Goal: Task Accomplishment & Management: Manage account settings

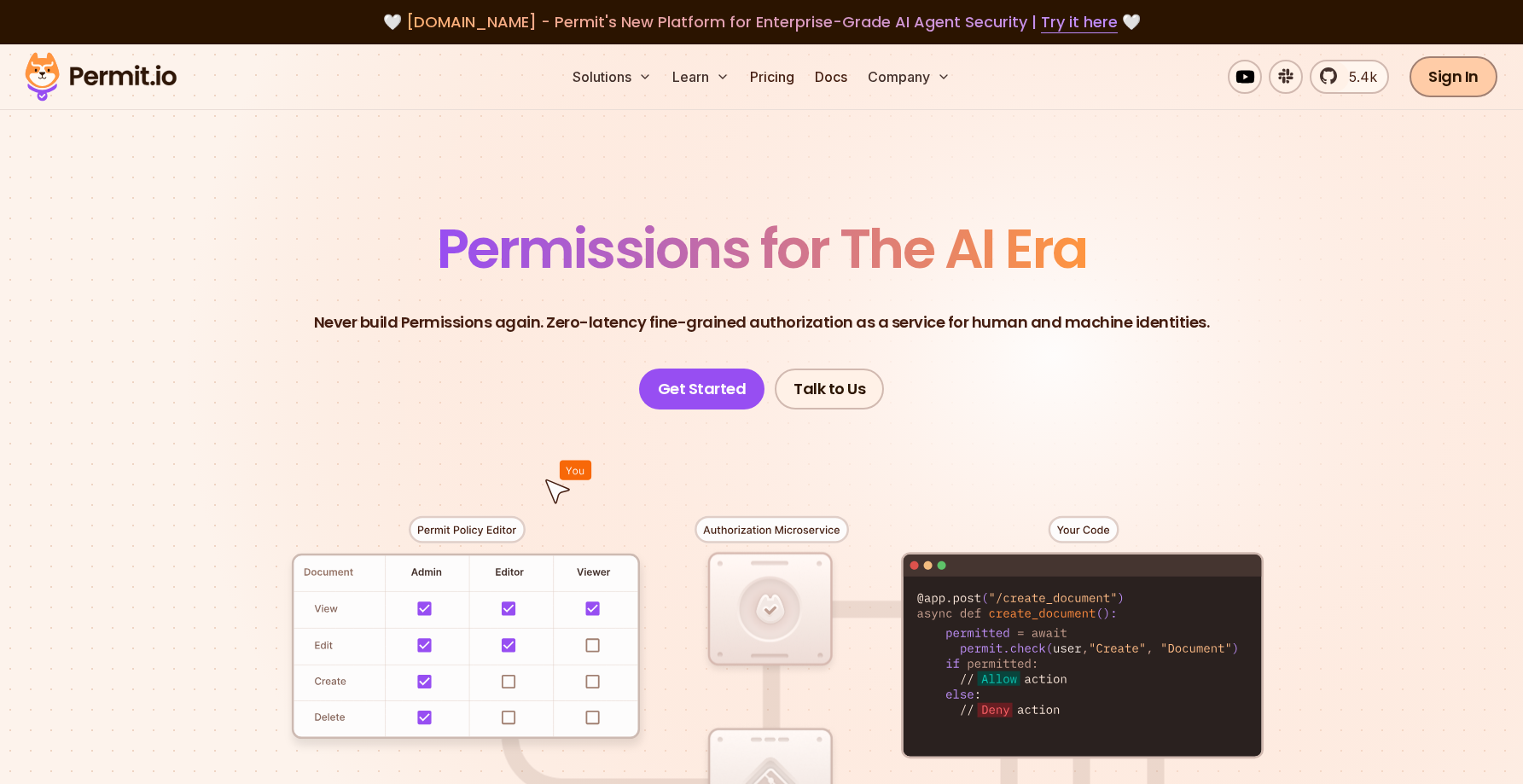
click at [1448, 85] on link "Sign In" at bounding box center [1454, 76] width 88 height 41
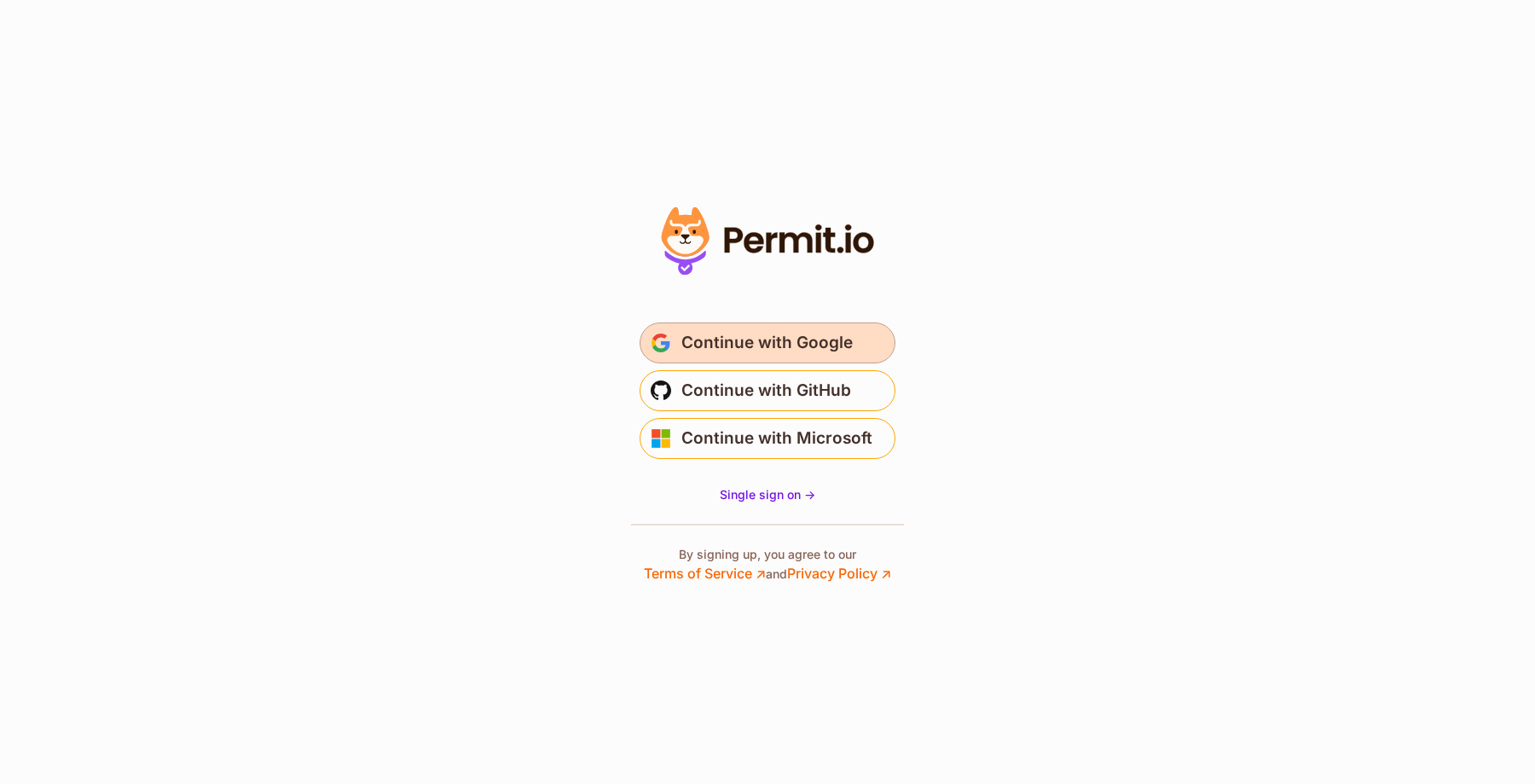
click at [814, 334] on span "Continue with Google" at bounding box center [767, 343] width 172 height 28
